Goal: Information Seeking & Learning: Learn about a topic

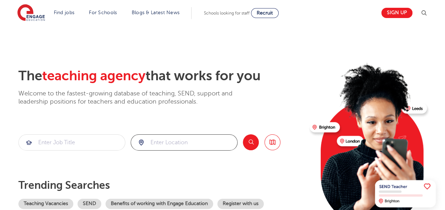
click at [176, 136] on input "search" at bounding box center [184, 143] width 106 height 16
type input "WV3 9JH"
click button "Submit" at bounding box center [0, 0] width 0 height 0
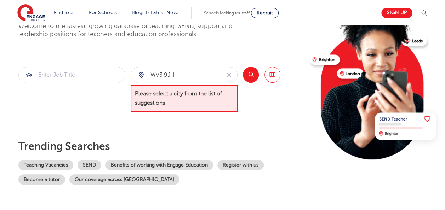
scroll to position [67, 0]
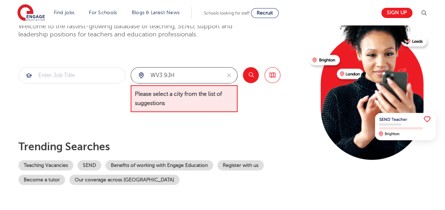
drag, startPoint x: 185, startPoint y: 76, endPoint x: 144, endPoint y: 75, distance: 40.7
click at [144, 75] on div "WV3 9JH" at bounding box center [176, 76] width 90 height 16
click at [140, 74] on div at bounding box center [184, 76] width 106 height 16
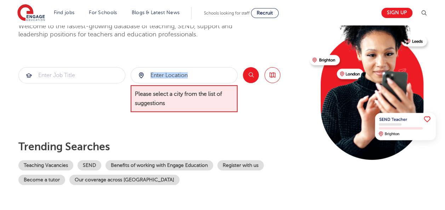
click at [140, 74] on div at bounding box center [184, 76] width 106 height 16
click at [188, 79] on input "search" at bounding box center [184, 76] width 106 height 16
type input "W"
type input "B"
type input "S"
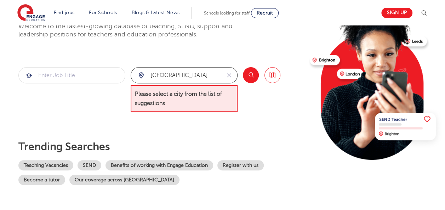
type input "Wolverhampton"
click button "Submit" at bounding box center [0, 0] width 0 height 0
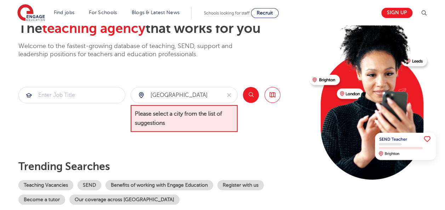
scroll to position [41, 0]
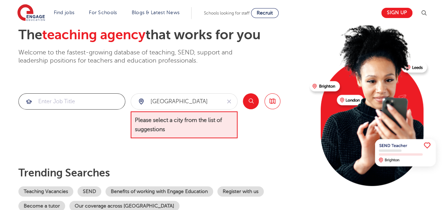
click at [65, 95] on input "search" at bounding box center [72, 102] width 106 height 16
type input "Wolverhampton"
click button "Submit" at bounding box center [0, 0] width 0 height 0
click at [247, 103] on button "Search" at bounding box center [251, 101] width 16 height 16
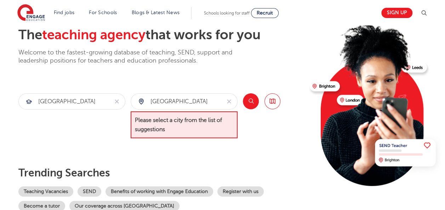
click at [247, 103] on button "Search" at bounding box center [251, 101] width 16 height 16
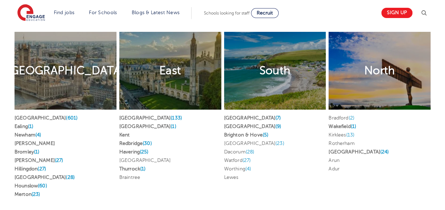
scroll to position [1364, 0]
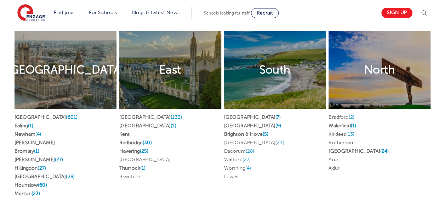
drag, startPoint x: 350, startPoint y: 157, endPoint x: 329, endPoint y: 108, distance: 53.0
click at [329, 113] on ul "Bradford (2) Wakefield (1) Kirklees (13) Rotherham Leeds (24) Arun Adur" at bounding box center [380, 142] width 102 height 59
copy ul "Bradford (2) Wakefield (1) Kirklees (13) Rotherham Leeds (24) Arun Adur"
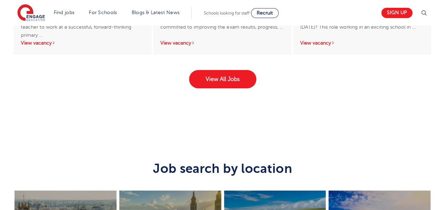
scroll to position [1197, 0]
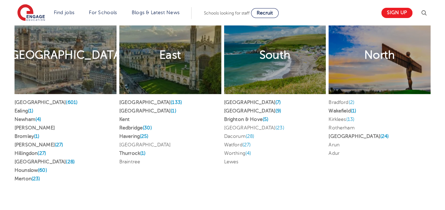
scroll to position [1379, 0]
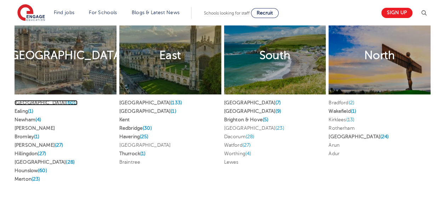
click at [32, 100] on link "London (601)" at bounding box center [46, 102] width 63 height 5
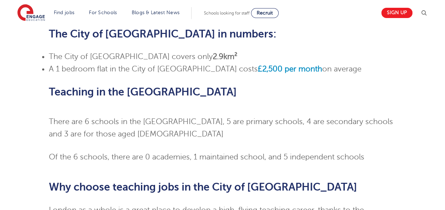
scroll to position [471, 0]
